Goal: Check status: Check status

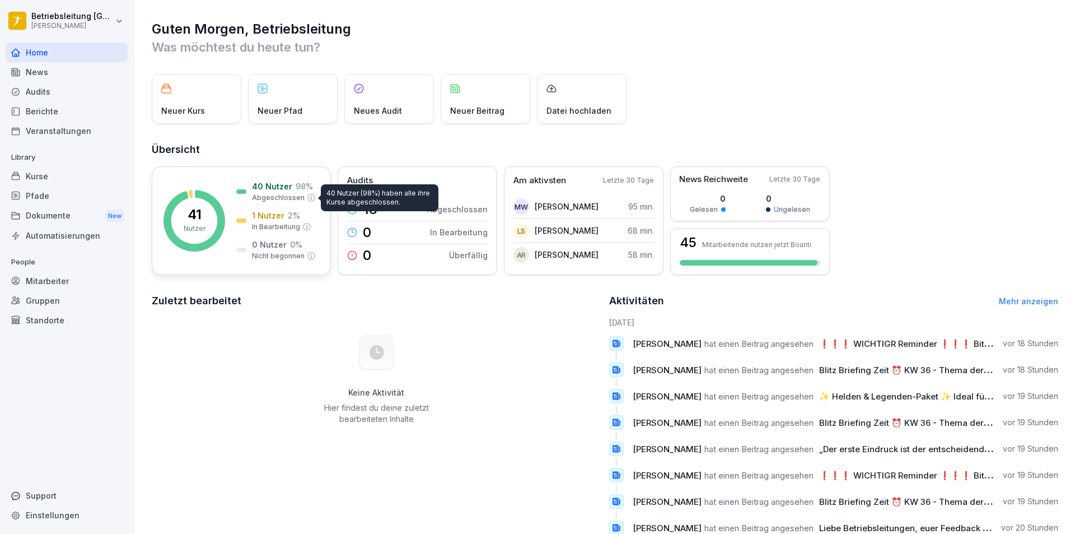
click at [299, 194] on p "Abgeschlossen" at bounding box center [278, 198] width 53 height 10
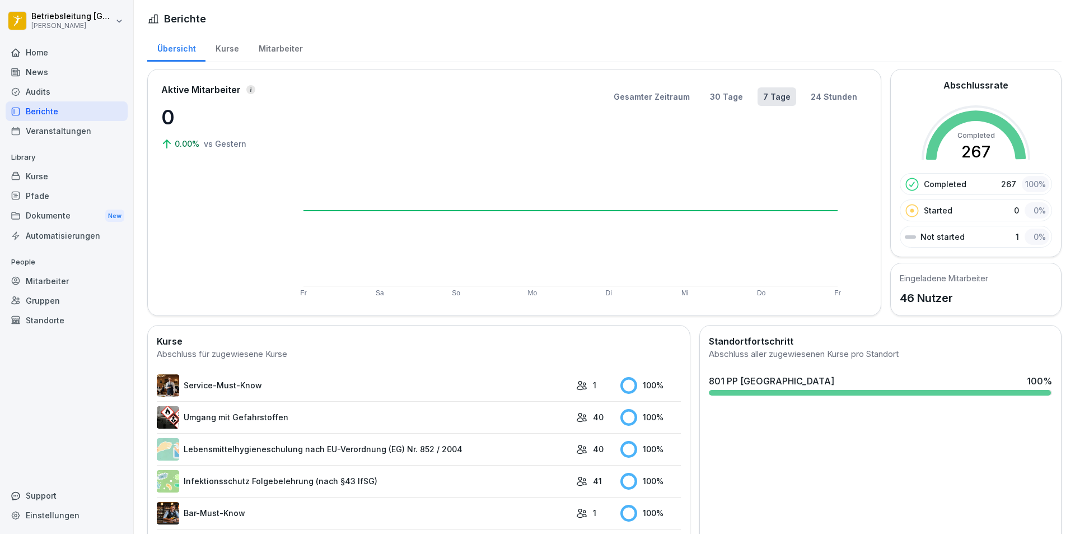
scroll to position [168, 0]
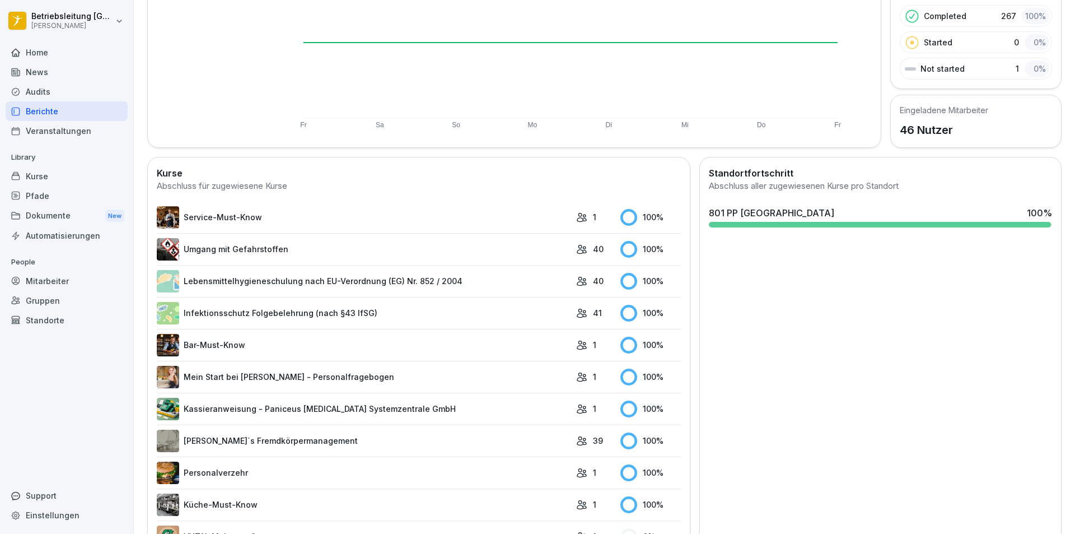
click at [298, 283] on link "Lebensmittelhygieneschulung nach EU-Verordnung (EG) Nr. 852 / 2004" at bounding box center [364, 281] width 414 height 22
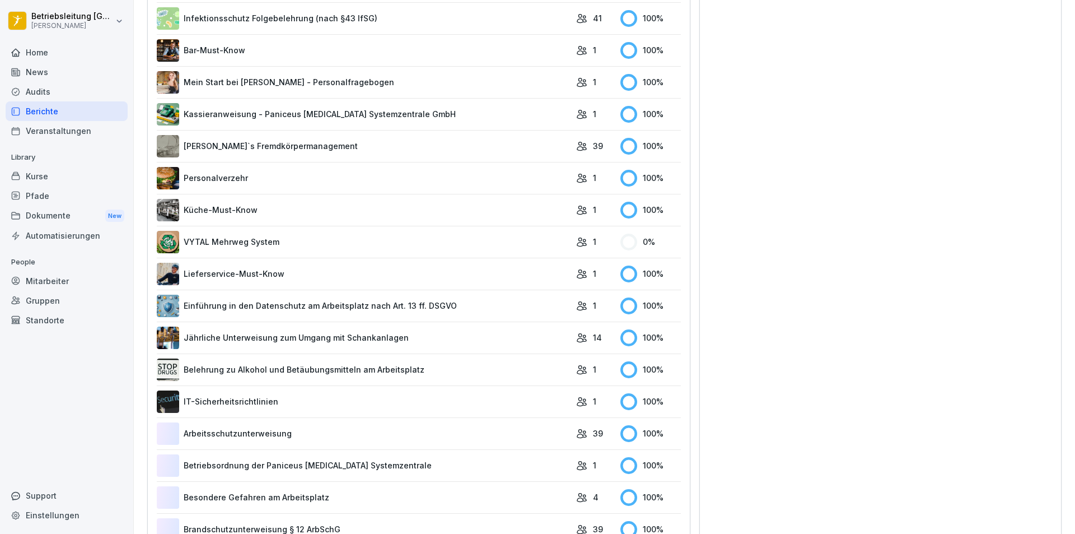
scroll to position [501, 0]
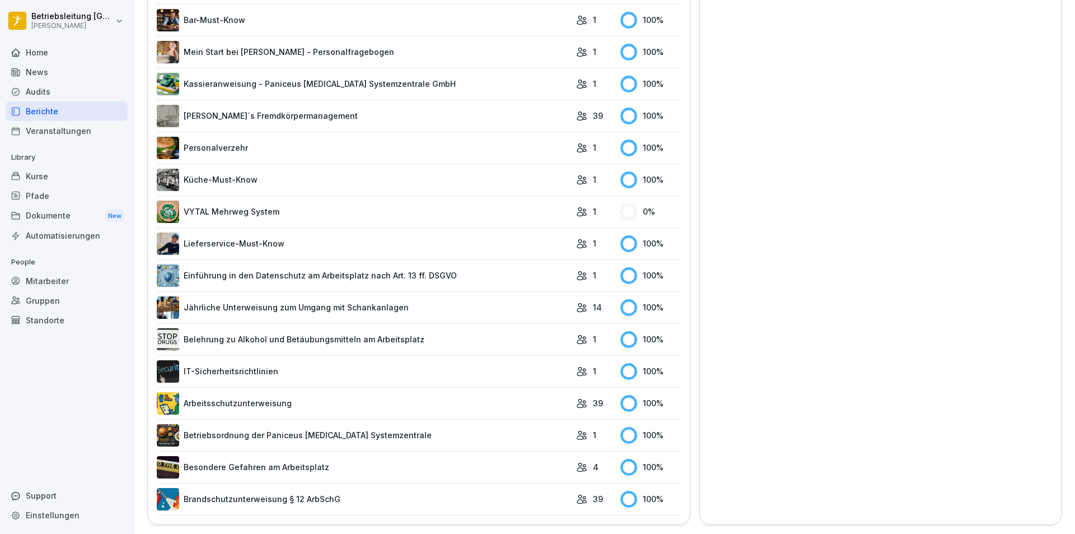
click at [422, 488] on link "Brandschutzunterweisung § 12 ArbSchG" at bounding box center [364, 499] width 414 height 22
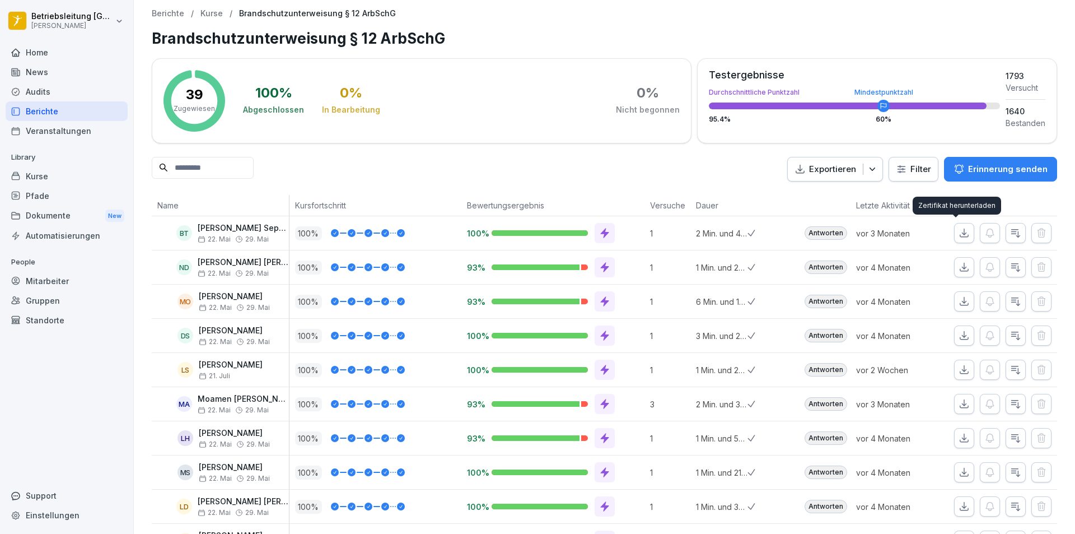
click at [959, 236] on icon "button" at bounding box center [963, 232] width 11 height 11
